Goal: Transaction & Acquisition: Obtain resource

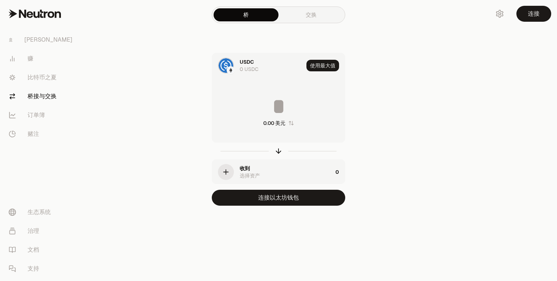
click at [239, 122] on div "0.00 美元" at bounding box center [278, 111] width 133 height 64
click at [325, 64] on font "使用最大值" at bounding box center [322, 65] width 25 height 7
type input "*"
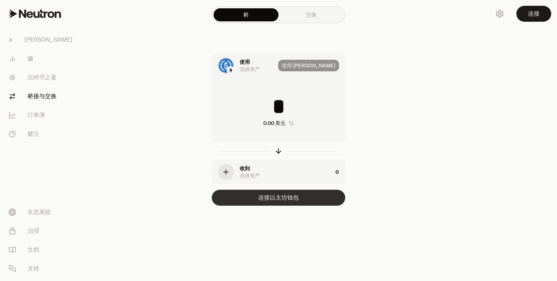
click at [265, 196] on font "连接以太坊钱包" at bounding box center [278, 198] width 41 height 8
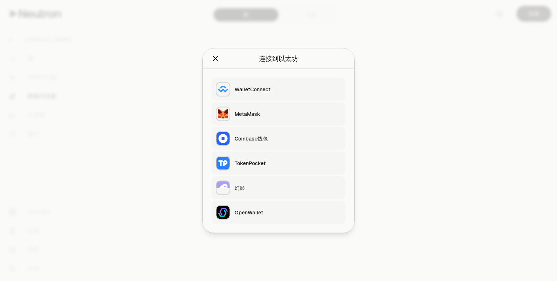
click at [273, 160] on div "TokenPocket" at bounding box center [288, 163] width 107 height 7
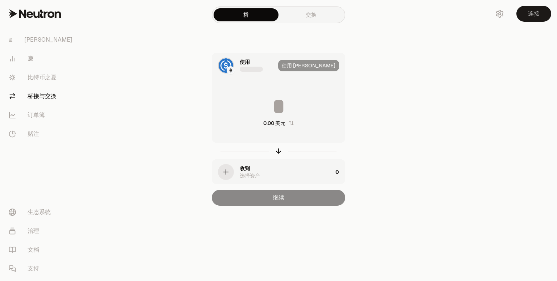
type input "*"
click at [322, 64] on div "使用 [PERSON_NAME]" at bounding box center [311, 65] width 67 height 25
click at [233, 65] on div at bounding box center [226, 66] width 16 height 16
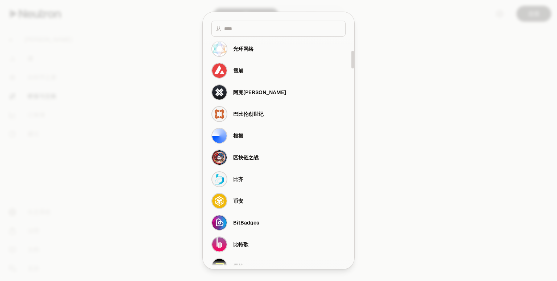
scroll to position [290, 0]
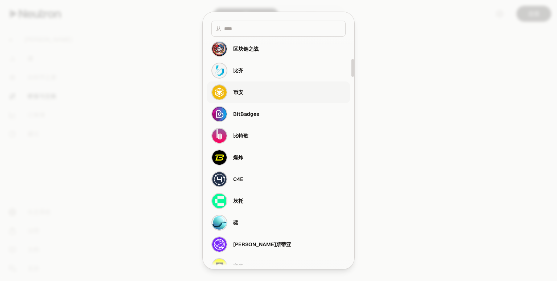
click at [257, 95] on button "币安" at bounding box center [278, 93] width 143 height 22
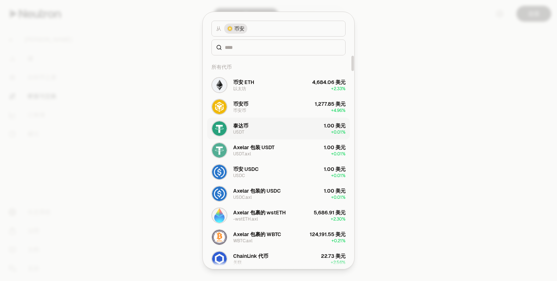
click at [278, 129] on button "泰达币 USDT 1.00 美元 + 0.01%" at bounding box center [278, 129] width 143 height 22
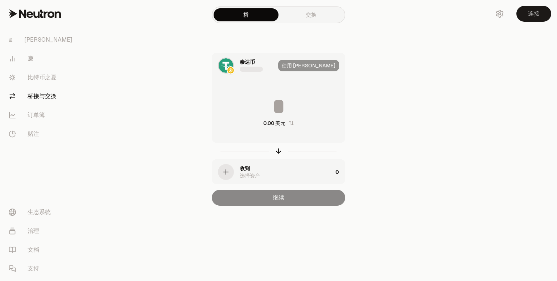
type input "*"
click at [321, 64] on div "使用 [PERSON_NAME]" at bounding box center [311, 65] width 67 height 25
click at [276, 118] on div "* 0.00 美元" at bounding box center [278, 111] width 133 height 64
click at [531, 13] on font "连接" at bounding box center [534, 14] width 12 height 8
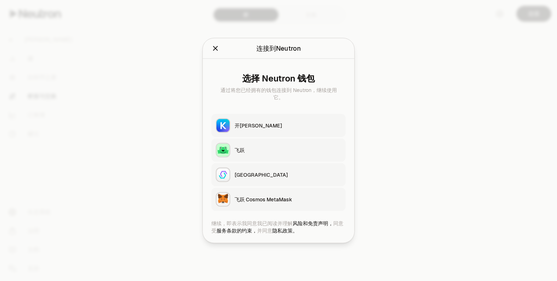
click at [389, 141] on div at bounding box center [278, 140] width 557 height 281
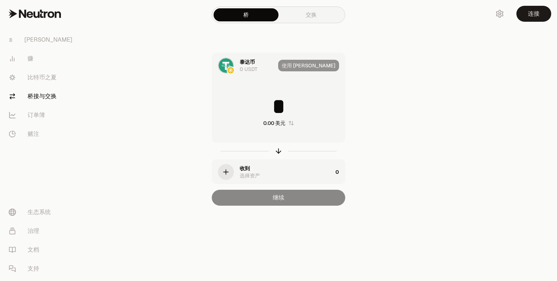
click at [242, 60] on font "泰达币" at bounding box center [247, 62] width 15 height 7
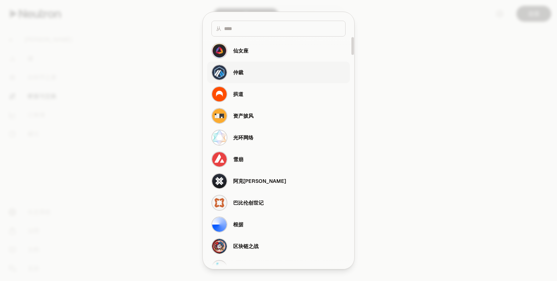
scroll to position [181, 0]
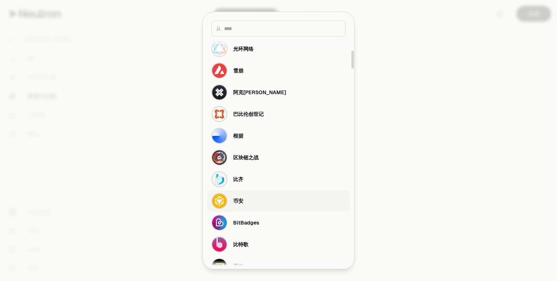
click at [245, 203] on button "币安" at bounding box center [278, 201] width 143 height 22
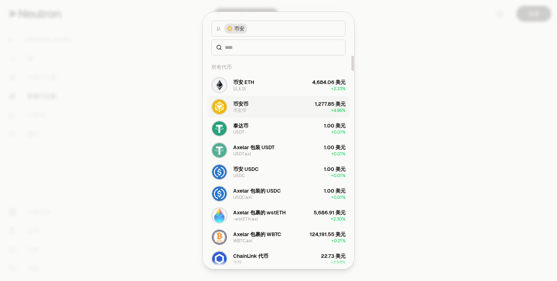
click at [274, 107] on button "币安币 币安币 1,277.85 美元 + 4.96%" at bounding box center [278, 107] width 143 height 22
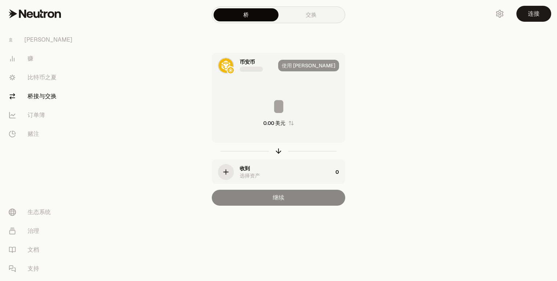
type input "**********"
click at [303, 197] on div "继续" at bounding box center [278, 198] width 133 height 16
click at [265, 172] on div "收到 选择资产" at bounding box center [286, 172] width 93 height 15
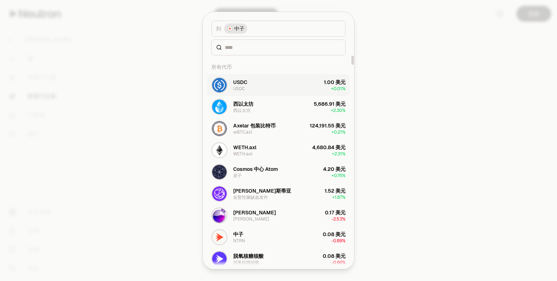
click at [283, 90] on button "USDC USDC 1.00 美元 + 0.01%" at bounding box center [278, 85] width 143 height 22
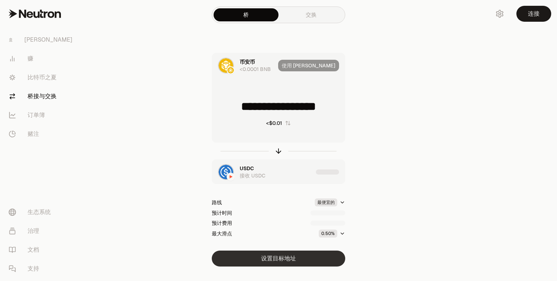
click at [278, 258] on font "设置目标地址" at bounding box center [278, 259] width 35 height 8
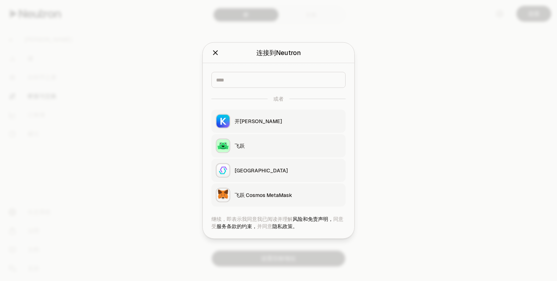
click at [278, 250] on div at bounding box center [278, 140] width 557 height 281
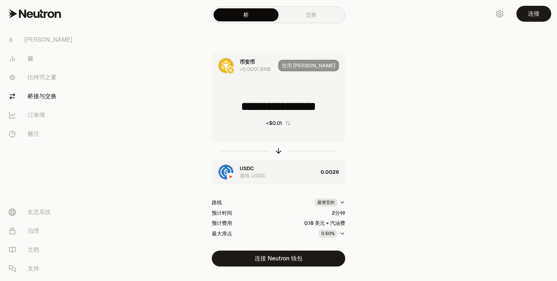
click at [310, 11] on link "交换" at bounding box center [310, 14] width 65 height 13
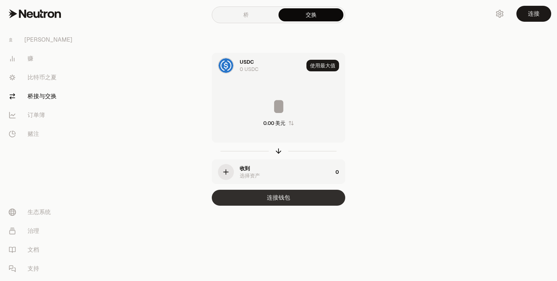
click at [277, 198] on font "连接钱包" at bounding box center [278, 198] width 23 height 8
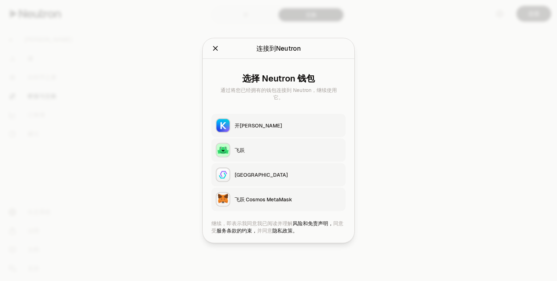
click at [270, 201] on font "飞跃 Cosmos MetaMask" at bounding box center [264, 199] width 58 height 7
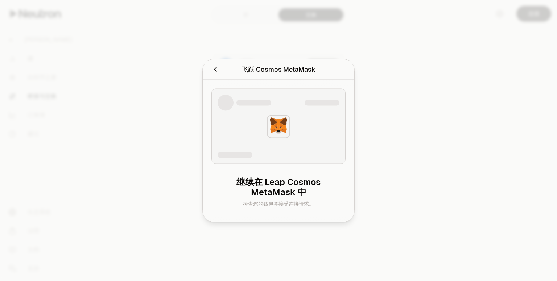
click at [279, 185] on font "继续在 Leap Cosmos MetaMask 中" at bounding box center [278, 187] width 84 height 21
click at [289, 198] on font "继续在 Leap Cosmos MetaMask 中" at bounding box center [278, 187] width 84 height 21
click at [220, 72] on div at bounding box center [224, 70] width 27 height 10
click at [211, 70] on div "飞跃 Cosmos MetaMask 连接到 Leap Cosmos MetaMask 。" at bounding box center [279, 69] width 152 height 21
click at [214, 70] on icon "取消" at bounding box center [215, 70] width 8 height 8
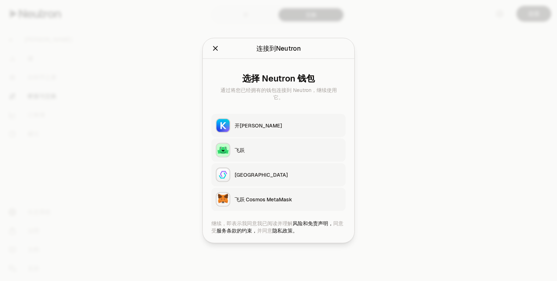
click at [405, 64] on div at bounding box center [278, 140] width 557 height 281
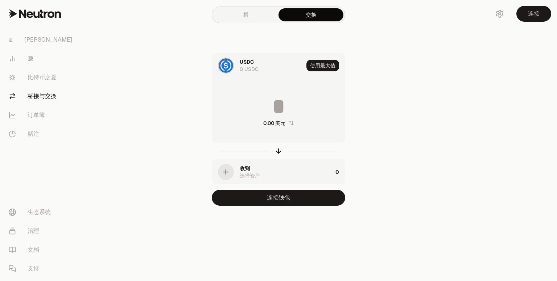
click at [251, 18] on link "桥" at bounding box center [246, 14] width 65 height 13
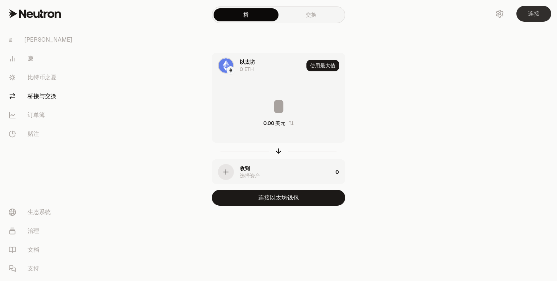
click at [527, 15] on button "连接" at bounding box center [533, 14] width 35 height 16
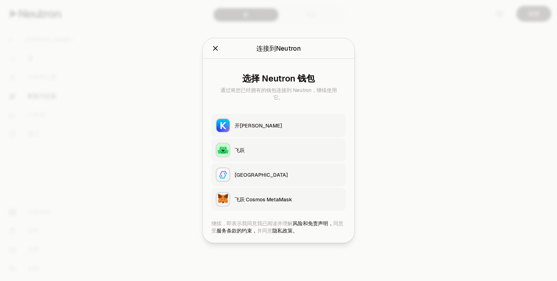
click at [215, 53] on button "关闭" at bounding box center [215, 49] width 8 height 10
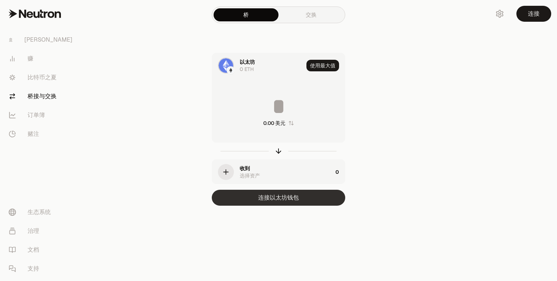
click at [282, 200] on font "连接以太坊钱包" at bounding box center [278, 198] width 41 height 8
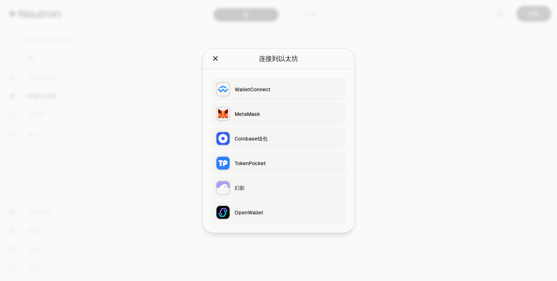
click at [250, 164] on font "TokenPocket" at bounding box center [250, 163] width 31 height 7
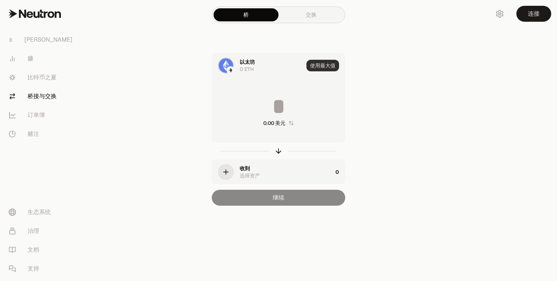
click at [323, 66] on font "使用最大值" at bounding box center [322, 65] width 25 height 7
type input "*"
click at [323, 66] on div "Using Max" at bounding box center [325, 65] width 39 height 25
click at [323, 66] on div "使用 [PERSON_NAME]" at bounding box center [311, 65] width 67 height 25
click at [161, 84] on div "以太坊 0 ETH 使用 Max * 0.00 美元 收到 选择资产 0 继续" at bounding box center [279, 129] width 244 height 153
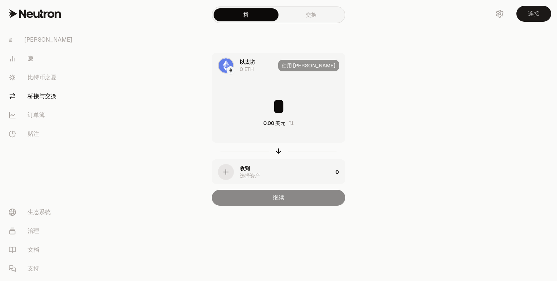
click at [155, 99] on div "桥 交换 以太坊 0 ETH 使用 Max * 0.00 美元 收到 选择资产 0 继续" at bounding box center [278, 117] width 261 height 235
click at [307, 79] on div "0.00 美元" at bounding box center [278, 111] width 133 height 64
click at [320, 63] on font "使用最大值" at bounding box center [322, 65] width 25 height 7
type input "*"
click at [320, 64] on div "使用 [PERSON_NAME]" at bounding box center [311, 65] width 67 height 25
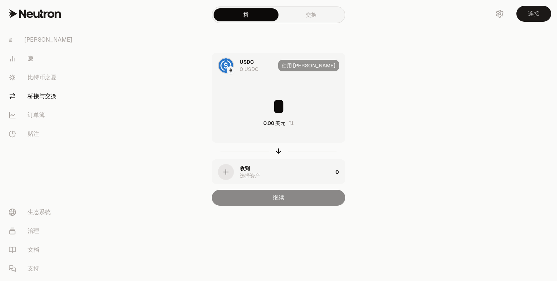
click at [275, 202] on div "继续" at bounding box center [278, 198] width 133 height 16
click at [329, 66] on div "使用 [PERSON_NAME]" at bounding box center [311, 65] width 67 height 25
click at [270, 77] on div "USDC 0 USDC" at bounding box center [243, 65] width 63 height 25
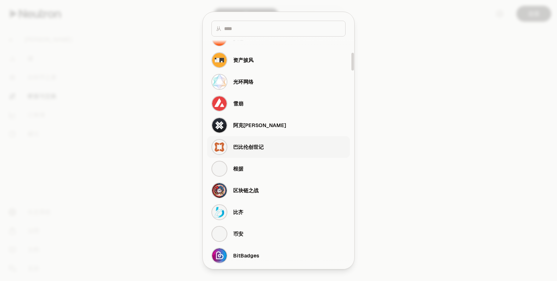
scroll to position [254, 0]
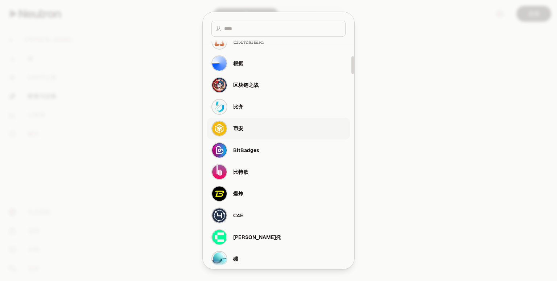
click at [260, 127] on button "币安" at bounding box center [278, 129] width 143 height 22
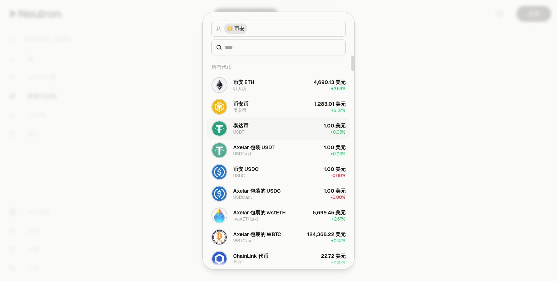
click at [286, 128] on button "泰达币 USDT 1.00 美元 + 0.03%" at bounding box center [278, 129] width 143 height 22
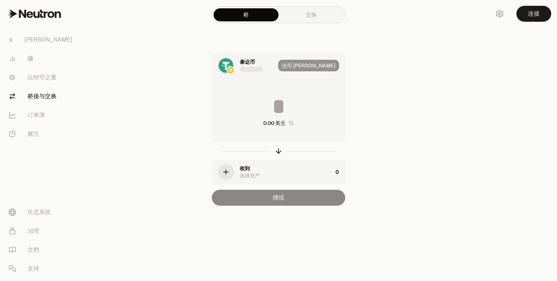
type input "*"
click at [250, 64] on font "泰达币" at bounding box center [247, 62] width 15 height 7
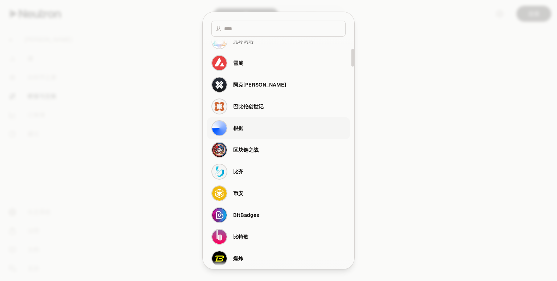
scroll to position [254, 0]
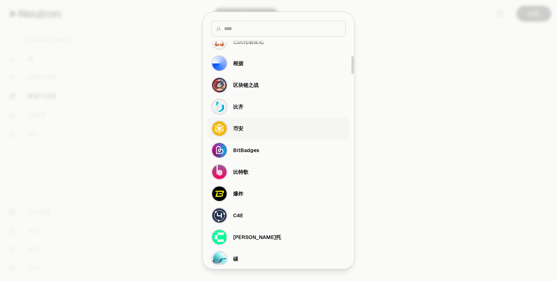
click at [261, 131] on button "币安" at bounding box center [278, 129] width 143 height 22
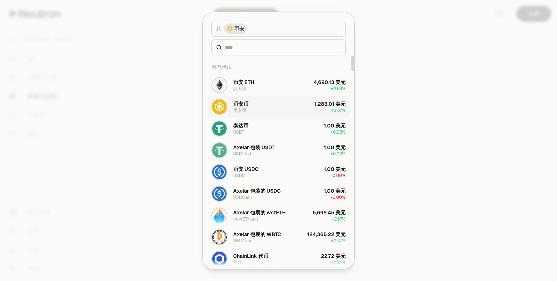
click at [274, 108] on button "币安币 币安币 1,283.01 美元 + 5.37%" at bounding box center [278, 107] width 143 height 22
type input "**********"
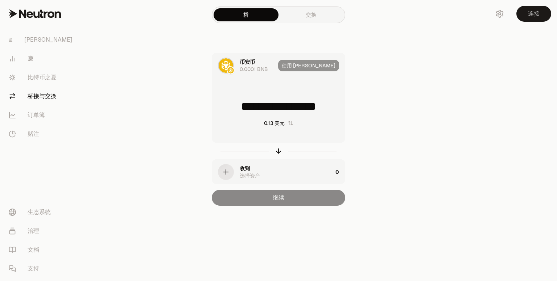
click at [327, 67] on div "使用 [PERSON_NAME]" at bounding box center [311, 65] width 67 height 25
click at [327, 66] on div "使用 [PERSON_NAME]" at bounding box center [311, 65] width 67 height 25
click at [264, 178] on div "收到 选择资产" at bounding box center [286, 172] width 93 height 15
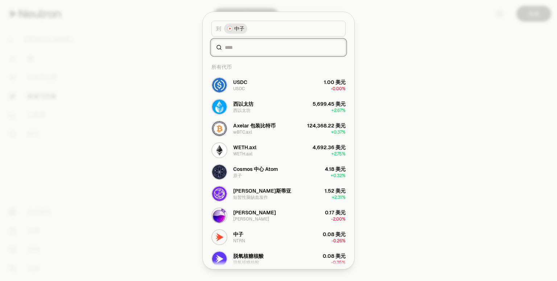
click at [261, 48] on input at bounding box center [283, 47] width 116 height 7
click at [239, 30] on font "中子" at bounding box center [239, 28] width 10 height 7
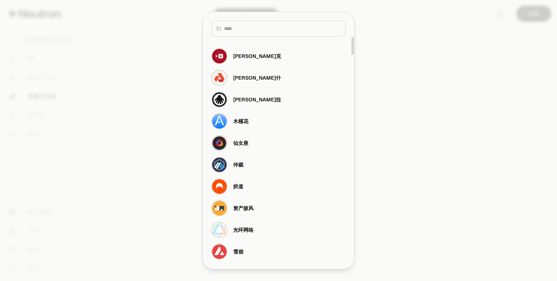
click at [181, 95] on div at bounding box center [278, 140] width 557 height 281
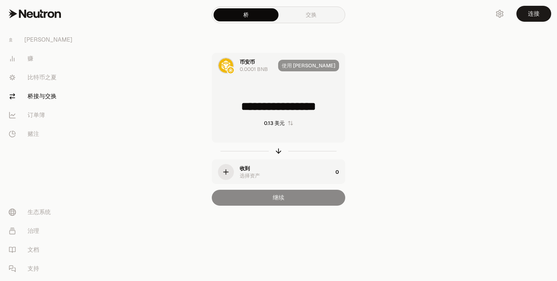
click at [258, 175] on font "选择资产" at bounding box center [250, 176] width 20 height 7
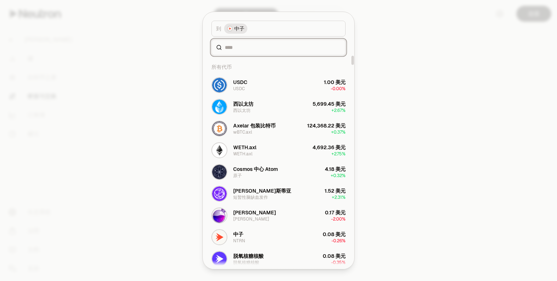
click at [273, 49] on input at bounding box center [283, 47] width 116 height 7
click at [255, 47] on input at bounding box center [283, 47] width 116 height 7
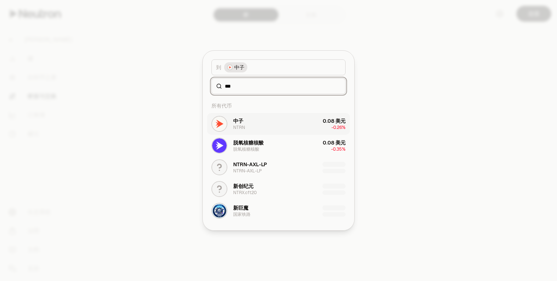
type input "***"
click at [250, 124] on button "中子 NTRN 0.08 美元 -0.26%" at bounding box center [278, 124] width 143 height 22
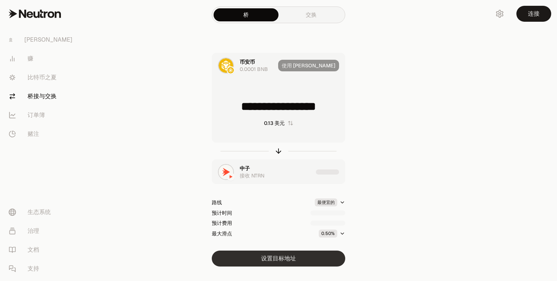
click at [283, 264] on button "设置目标地址" at bounding box center [278, 259] width 133 height 16
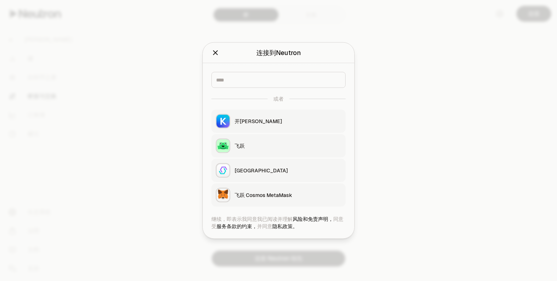
click at [285, 198] on font "飞跃 Cosmos MetaMask" at bounding box center [264, 195] width 58 height 7
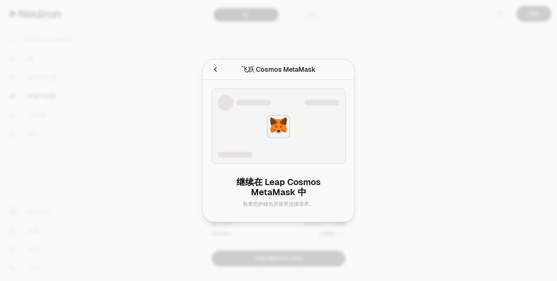
click at [305, 181] on font "继续在 Leap Cosmos MetaMask 中" at bounding box center [278, 187] width 84 height 21
click at [282, 140] on div at bounding box center [279, 127] width 28 height 28
click at [220, 71] on div at bounding box center [224, 70] width 27 height 10
click at [215, 71] on icon "取消" at bounding box center [215, 70] width 8 height 8
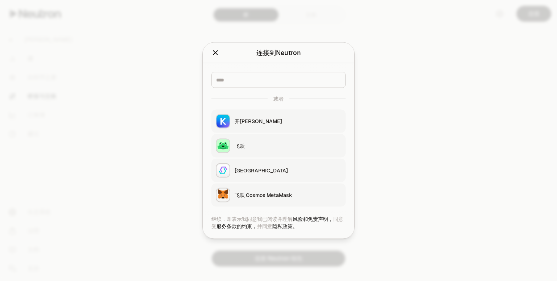
click at [214, 56] on icon "关闭" at bounding box center [215, 53] width 8 height 8
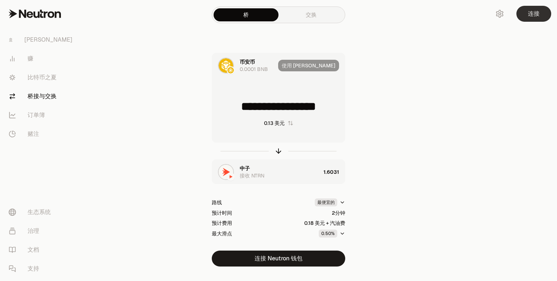
click at [536, 13] on font "连接" at bounding box center [534, 14] width 12 height 8
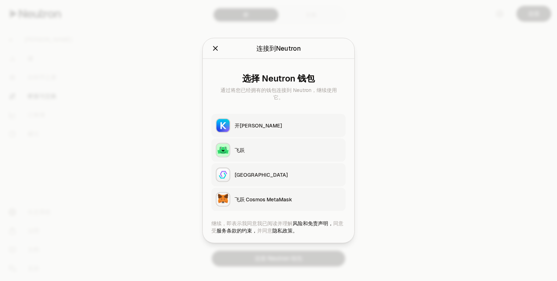
click at [285, 197] on font "飞跃 Cosmos MetaMask" at bounding box center [264, 199] width 58 height 7
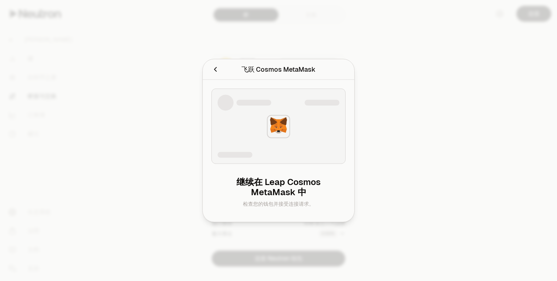
click at [296, 100] on div at bounding box center [279, 103] width 122 height 16
click at [263, 139] on div at bounding box center [278, 126] width 134 height 75
click at [216, 73] on icon "取消" at bounding box center [215, 70] width 8 height 8
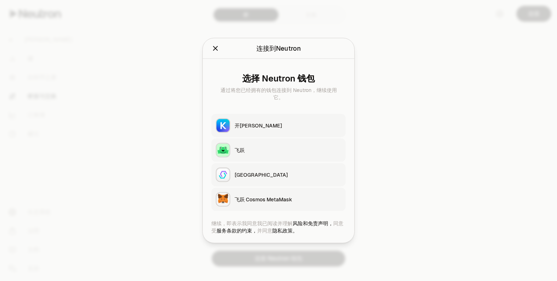
click at [295, 174] on div "[GEOGRAPHIC_DATA]" at bounding box center [288, 174] width 107 height 7
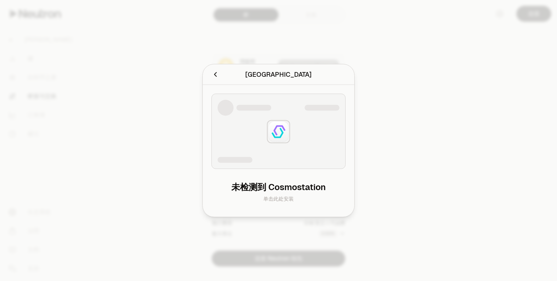
click at [219, 74] on icon "取消" at bounding box center [215, 75] width 8 height 8
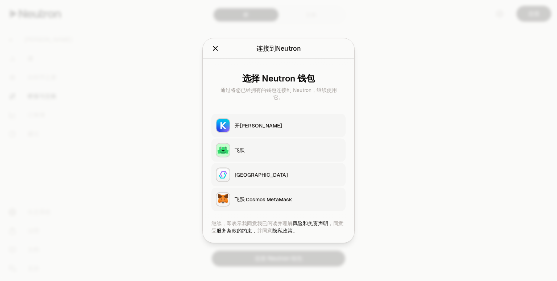
click at [270, 211] on div "选择 Neutron 钱包 通过将您已经拥有的钱包连接到 Neutron，继续使用它。 开普勒 飞跃 宇宙站 飞跃 Cosmos MetaMask" at bounding box center [279, 139] width 152 height 161
click at [270, 208] on button "飞跃 Cosmos MetaMask" at bounding box center [278, 199] width 134 height 23
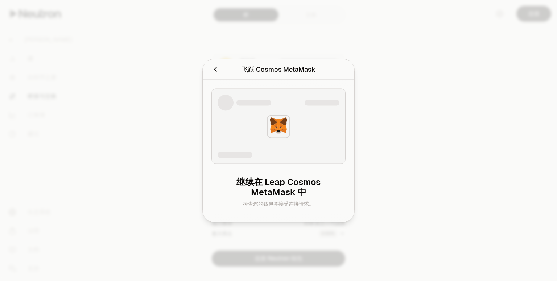
drag, startPoint x: 286, startPoint y: 173, endPoint x: 285, endPoint y: 177, distance: 4.2
click at [286, 173] on div "继续在 Leap Cosmos MetaMask 中 检查您的钱包并接受连接请求。" at bounding box center [278, 192] width 134 height 42
drag, startPoint x: 308, startPoint y: 208, endPoint x: 319, endPoint y: 215, distance: 13.2
click at [309, 208] on div "继续在 Leap Cosmos MetaMask 中 检查您的钱包并接受连接请求。" at bounding box center [278, 192] width 134 height 42
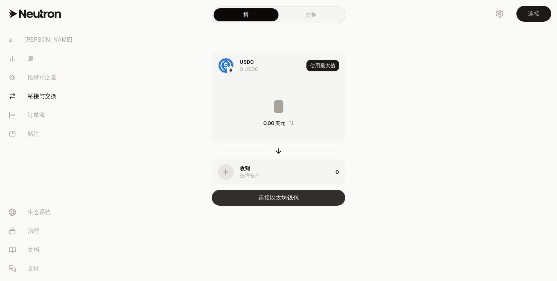
click at [284, 198] on font "连接以太坊钱包" at bounding box center [278, 198] width 41 height 8
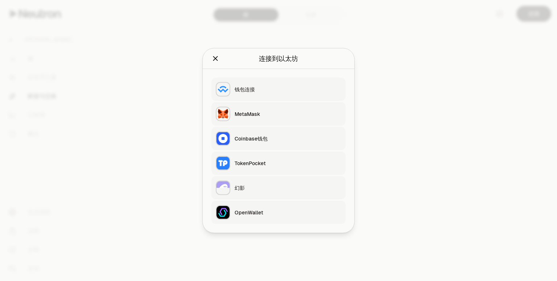
click at [373, 66] on div at bounding box center [278, 140] width 557 height 281
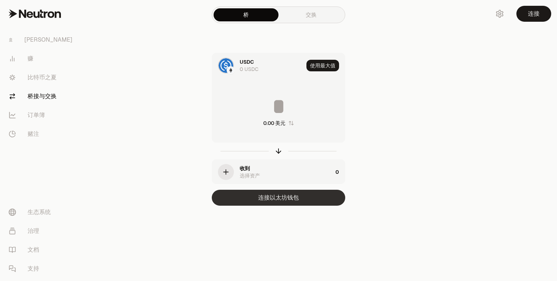
click at [297, 197] on font "连接以太坊钱包" at bounding box center [278, 198] width 41 height 8
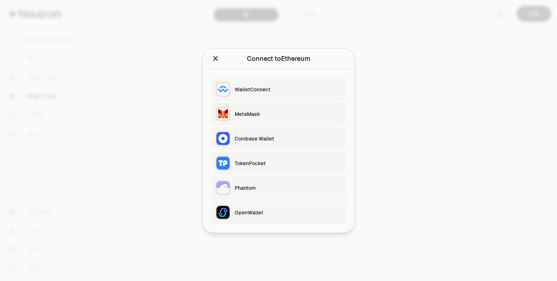
click at [265, 165] on div "TokenPocket" at bounding box center [288, 163] width 107 height 7
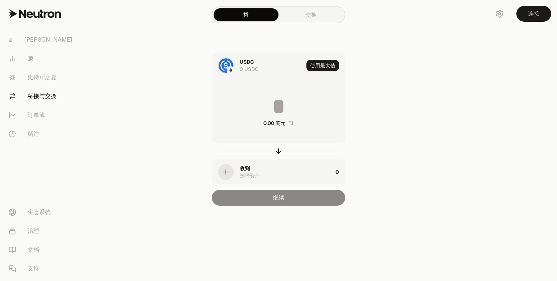
click at [249, 63] on font "USDC" at bounding box center [247, 62] width 14 height 7
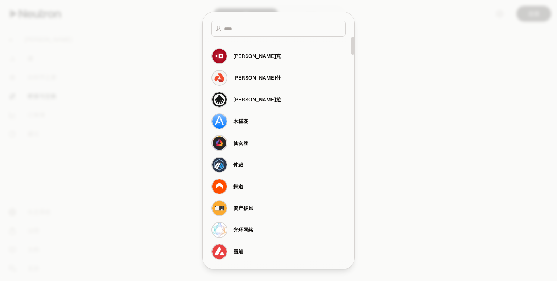
click at [437, 119] on div at bounding box center [278, 140] width 557 height 281
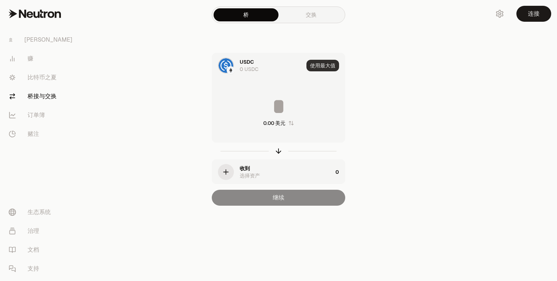
click at [320, 60] on button "使用最大值" at bounding box center [322, 66] width 33 height 12
type input "*"
click at [319, 67] on div "使用 [PERSON_NAME]" at bounding box center [311, 65] width 67 height 25
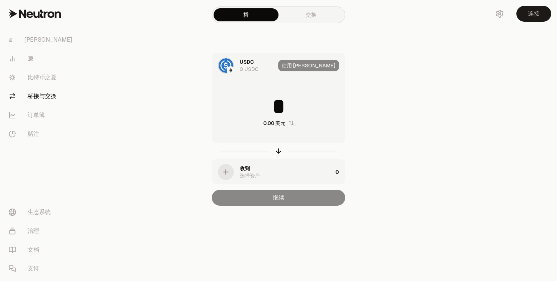
click at [533, 24] on div "连接" at bounding box center [522, 14] width 70 height 28
click at [533, 20] on button "连接" at bounding box center [533, 14] width 35 height 16
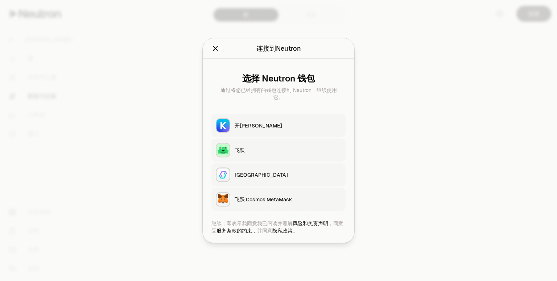
click at [274, 204] on button "飞跃 Cosmos MetaMask" at bounding box center [278, 199] width 134 height 23
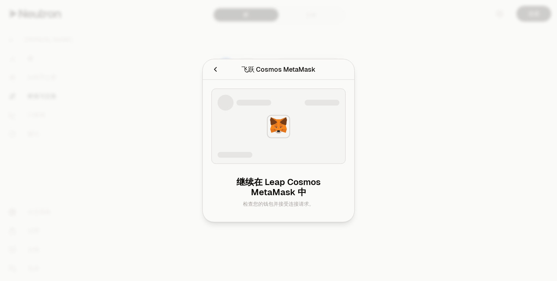
drag, startPoint x: 217, startPoint y: 79, endPoint x: 320, endPoint y: 5, distance: 126.1
click at [219, 77] on div "飞跃 Cosmos MetaMask 连接到 Leap Cosmos MetaMask 。" at bounding box center [279, 69] width 152 height 21
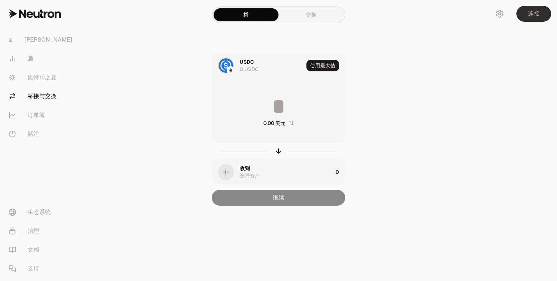
click at [543, 17] on button "连接" at bounding box center [533, 14] width 35 height 16
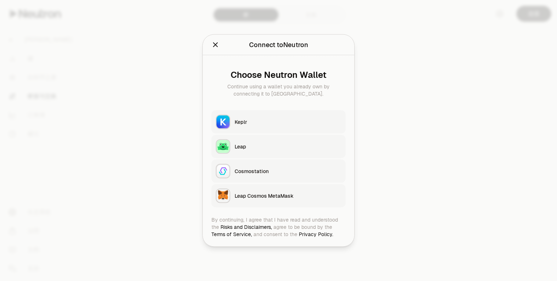
click at [419, 143] on div at bounding box center [278, 140] width 557 height 281
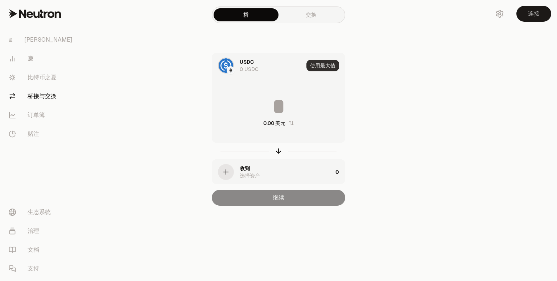
click at [326, 64] on font "使用最大值" at bounding box center [322, 65] width 25 height 7
type input "*"
click at [326, 64] on div "使用 [PERSON_NAME]" at bounding box center [311, 65] width 67 height 25
click at [337, 152] on div at bounding box center [278, 151] width 133 height 17
click at [264, 172] on div "收到 选择资产" at bounding box center [286, 172] width 93 height 15
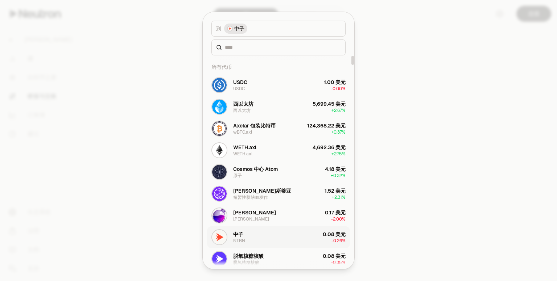
click at [318, 241] on button "中子 NTRN 0.08 美元 -0.26%" at bounding box center [278, 238] width 143 height 22
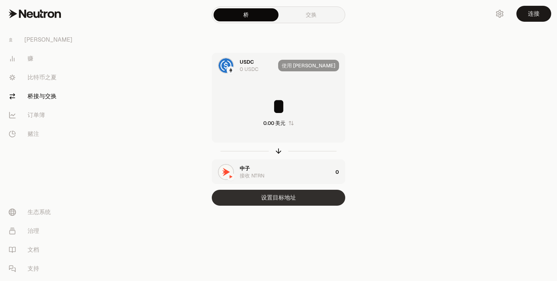
click at [304, 200] on button "设置目标地址" at bounding box center [278, 198] width 133 height 16
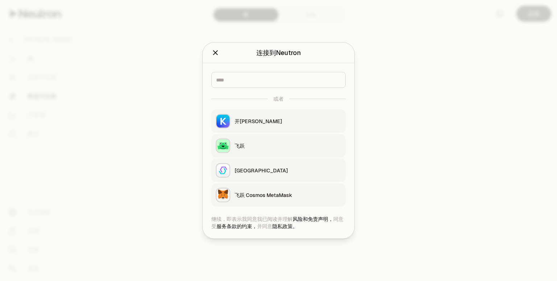
click at [286, 187] on button "飞跃 Cosmos MetaMask" at bounding box center [278, 195] width 134 height 23
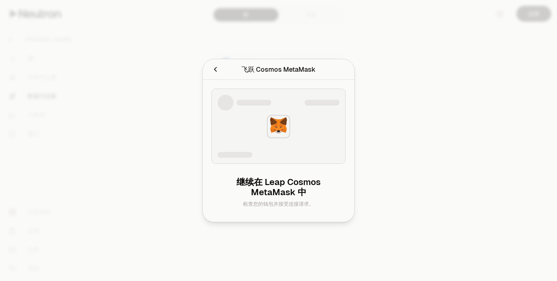
click at [285, 194] on font "继续在 Leap Cosmos MetaMask 中" at bounding box center [278, 187] width 84 height 21
click at [281, 170] on div "继续在 Leap Cosmos MetaMask 中 检查您的钱包并接受连接请求。" at bounding box center [279, 151] width 152 height 142
